Goal: Information Seeking & Learning: Check status

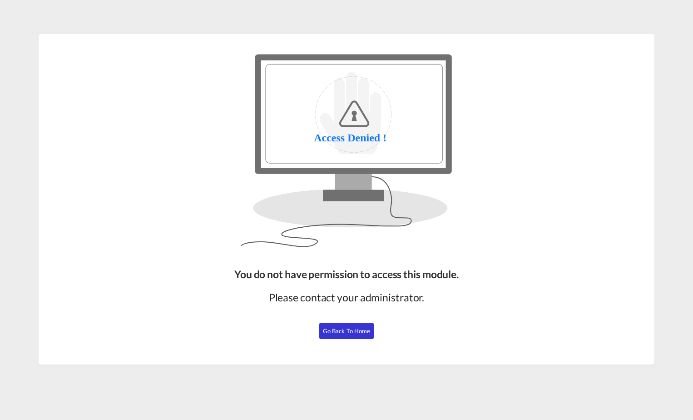
click at [349, 328] on span "Go Back to Home" at bounding box center [347, 330] width 48 height 7
